Goal: Information Seeking & Learning: Learn about a topic

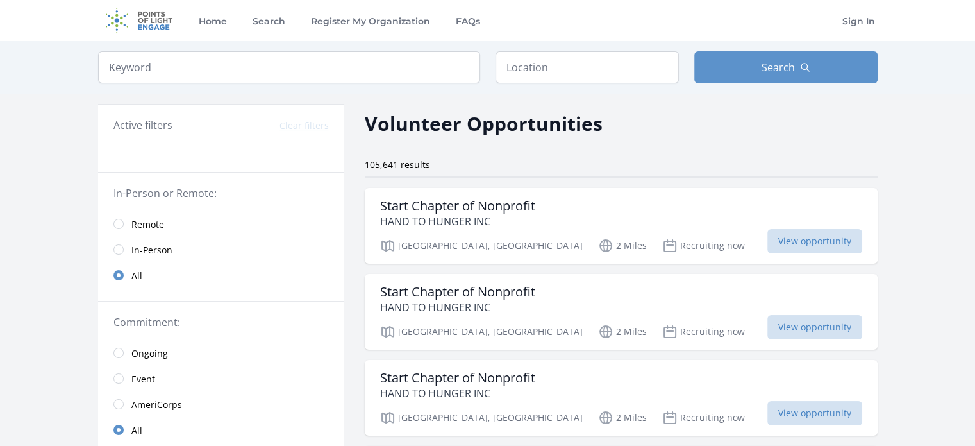
click at [146, 225] on span "Remote" at bounding box center [147, 224] width 33 height 13
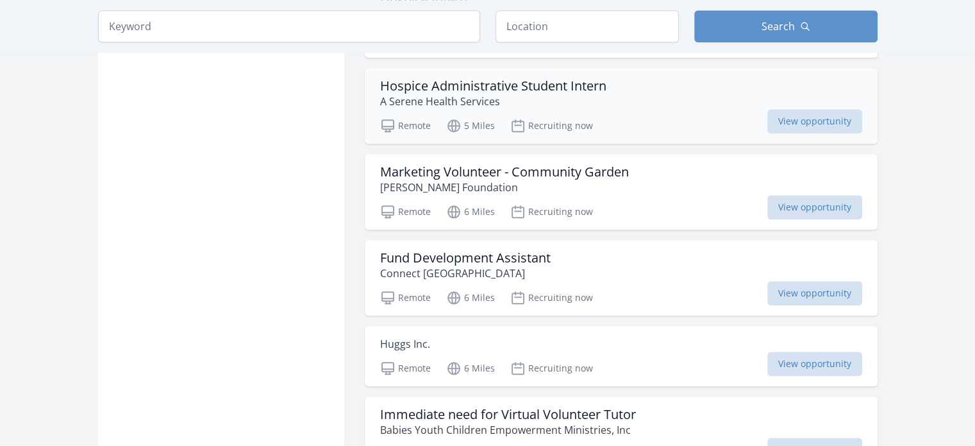
scroll to position [1347, 0]
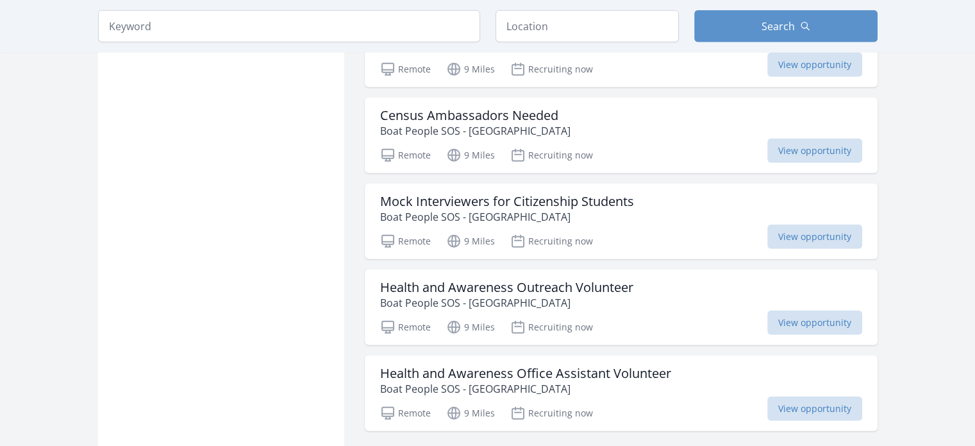
scroll to position [3206, 0]
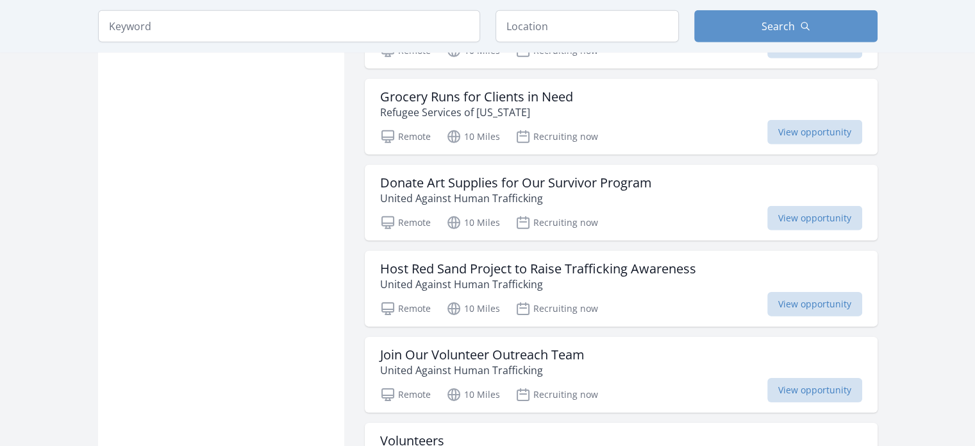
scroll to position [4232, 0]
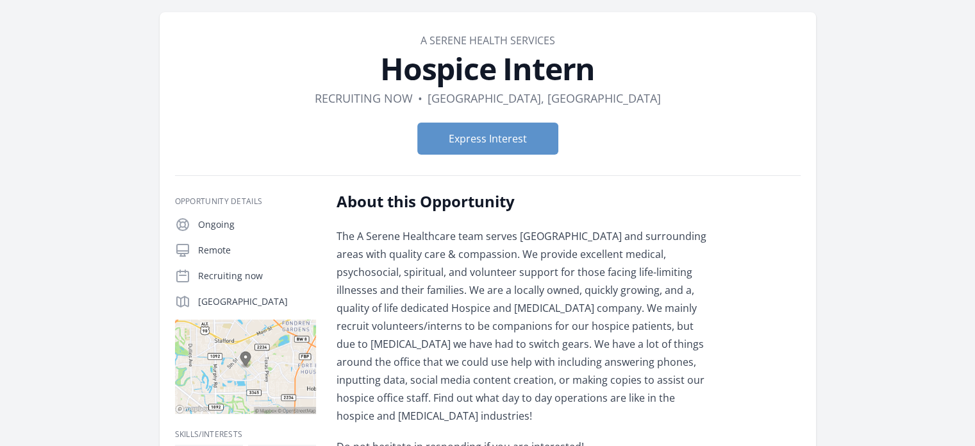
scroll to position [64, 0]
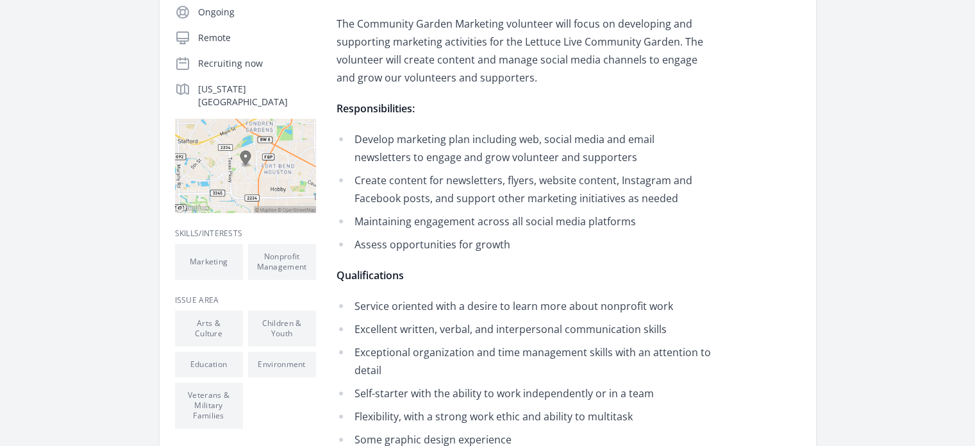
scroll to position [256, 0]
